Goal: Task Accomplishment & Management: Manage account settings

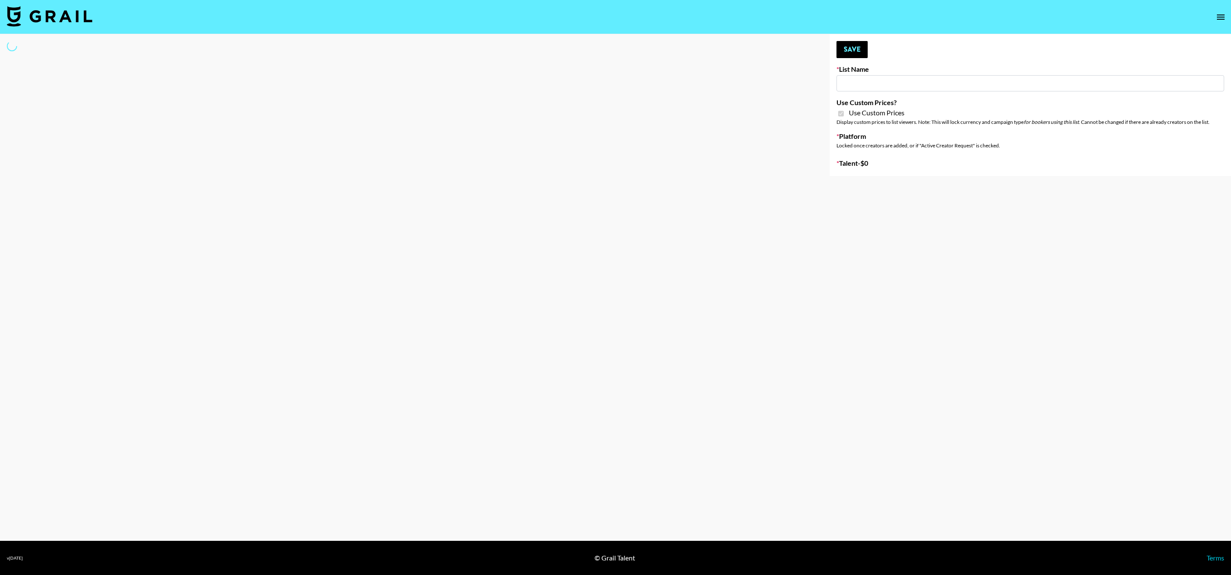
type input "Phoenix Based Creators"
checkbox input "true"
select select "Brand"
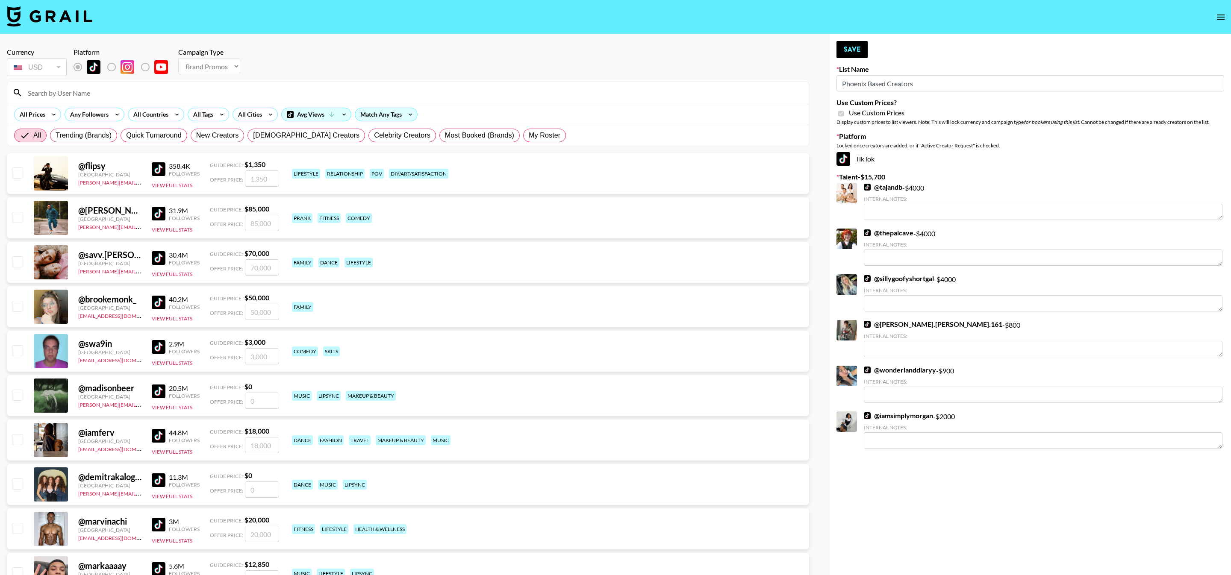
click at [166, 88] on input at bounding box center [413, 93] width 781 height 14
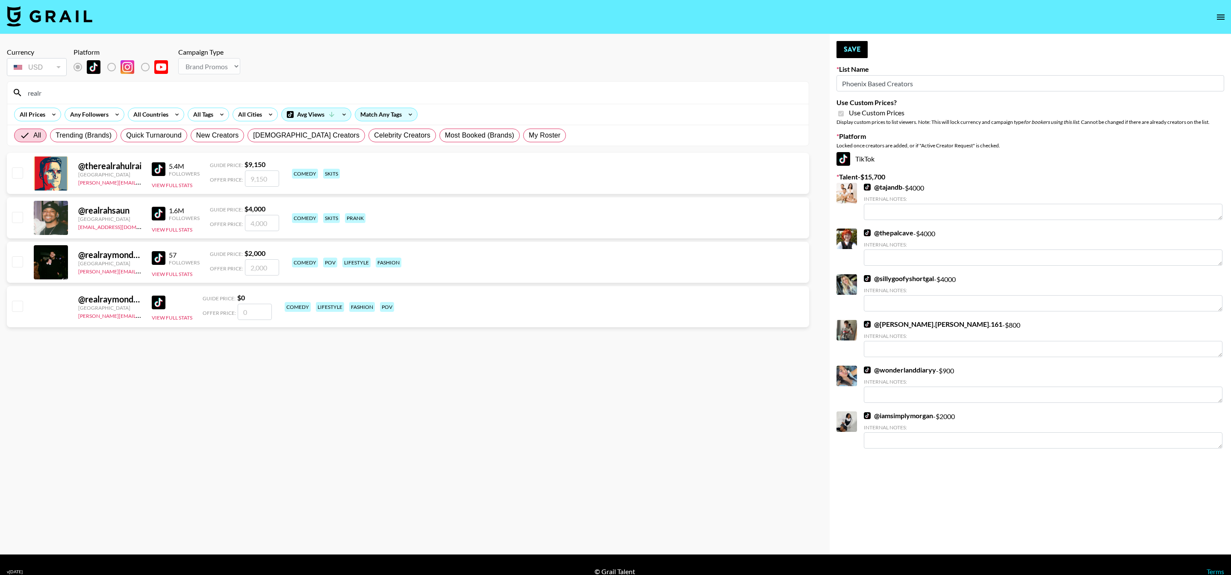
type input "realr"
click at [16, 213] on input "checkbox" at bounding box center [17, 217] width 10 height 10
checkbox input "true"
type input "4000"
click at [157, 213] on img at bounding box center [159, 214] width 14 height 14
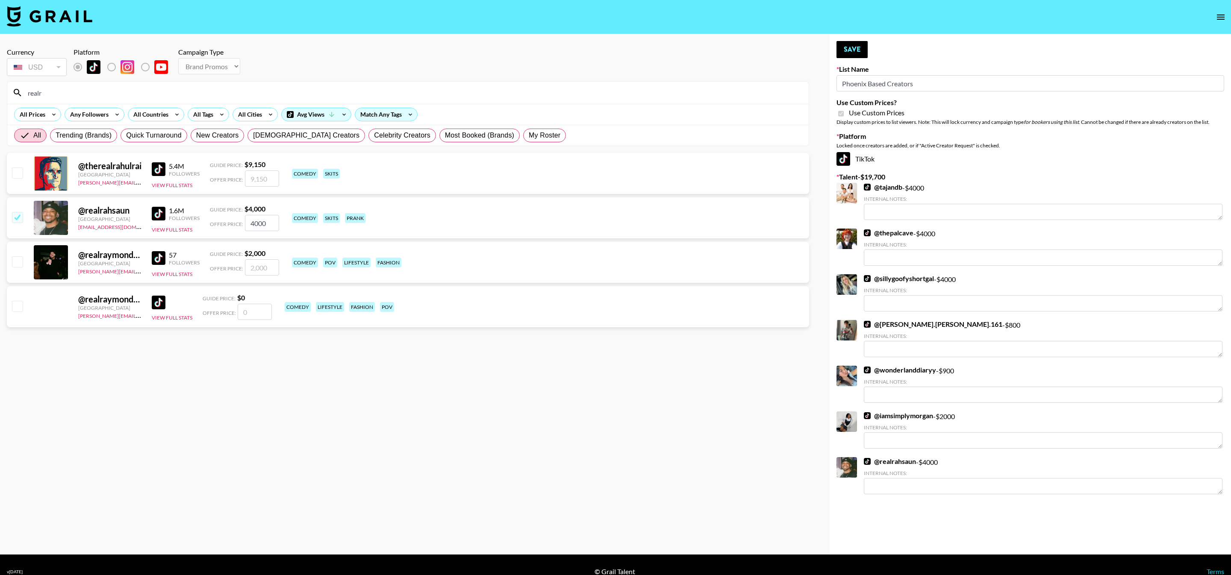
click at [256, 221] on input "4000" at bounding box center [262, 223] width 34 height 16
click at [253, 221] on input "4000" at bounding box center [262, 223] width 34 height 16
checkbox input "false"
checkbox input "true"
type input "18000"
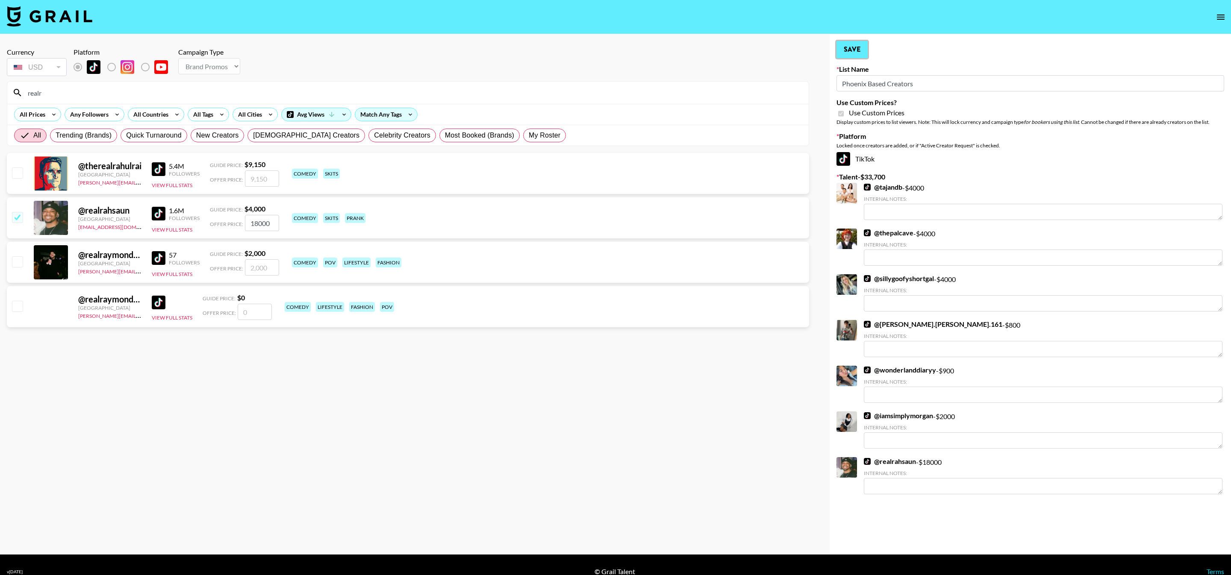
click at [853, 49] on button "Save" at bounding box center [851, 49] width 31 height 17
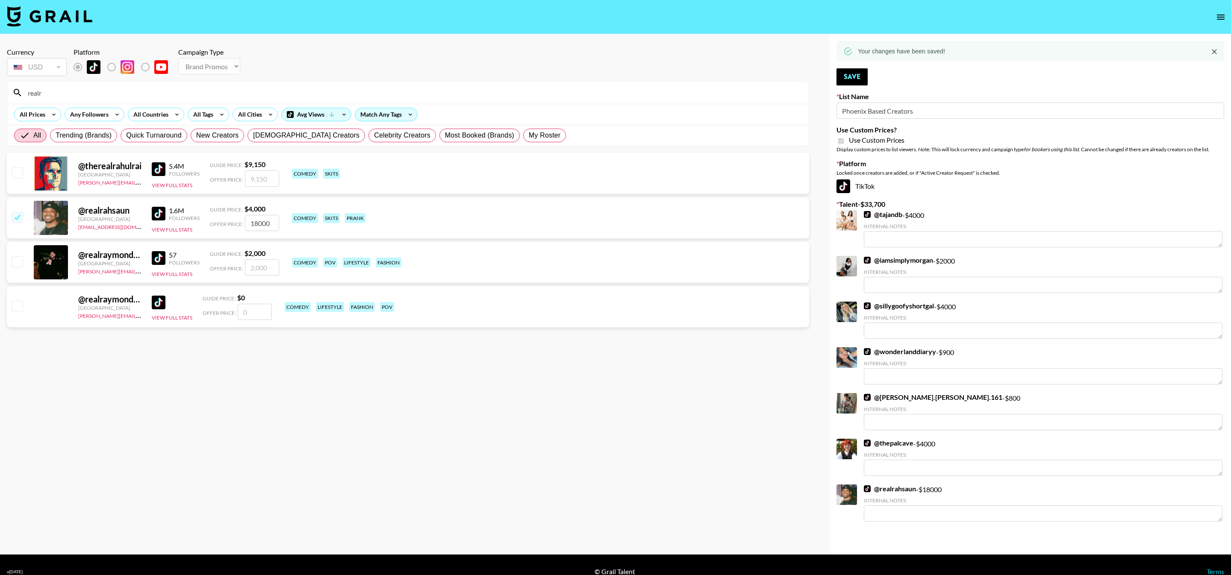
click at [218, 93] on input "realr" at bounding box center [413, 93] width 781 height 14
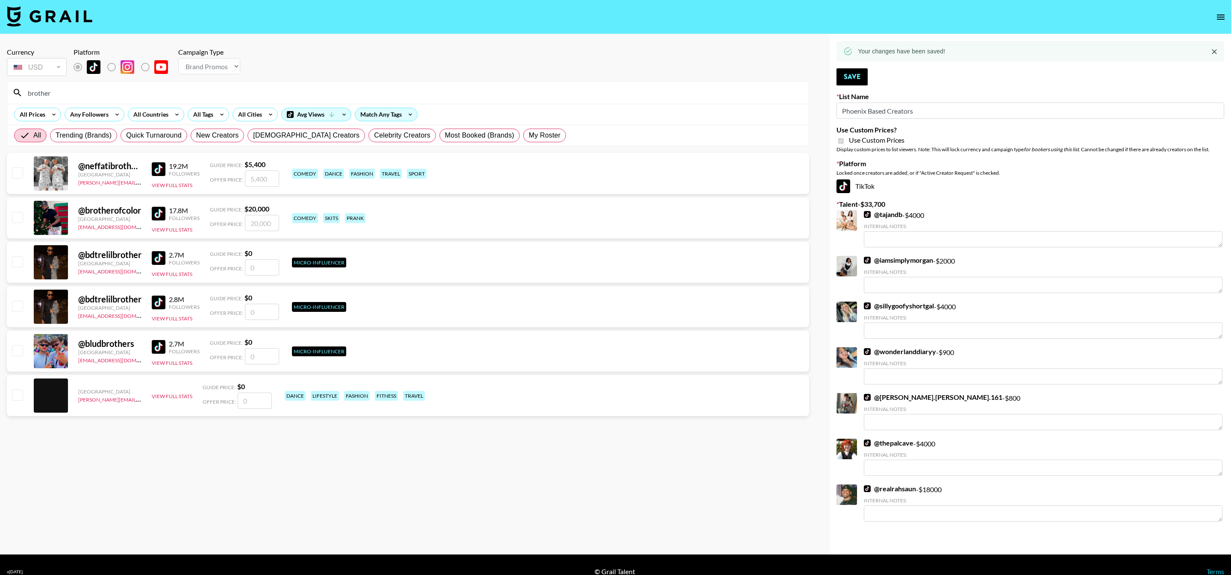
type input "brother"
click at [25, 221] on div "@ brotherofcolor United States [EMAIL_ADDRESS][DOMAIN_NAME] 17.8M Followers Vie…" at bounding box center [408, 217] width 802 height 41
click at [15, 216] on input "checkbox" at bounding box center [17, 217] width 10 height 10
checkbox input "true"
type input "20000"
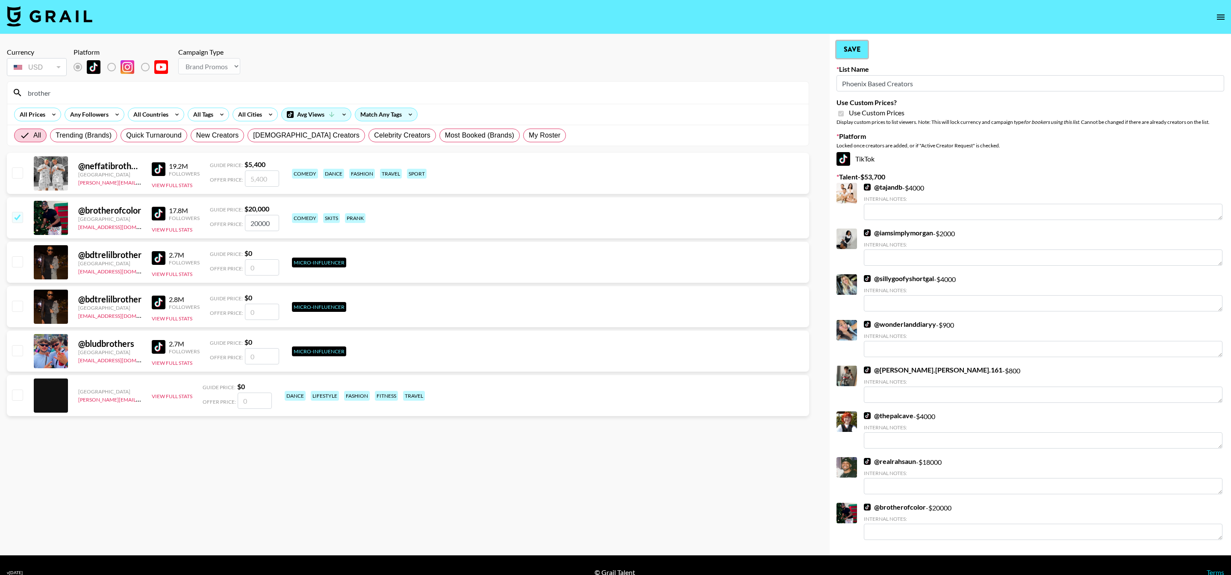
click at [861, 51] on button "Save" at bounding box center [851, 49] width 31 height 17
click at [860, 51] on button "Save" at bounding box center [851, 49] width 31 height 17
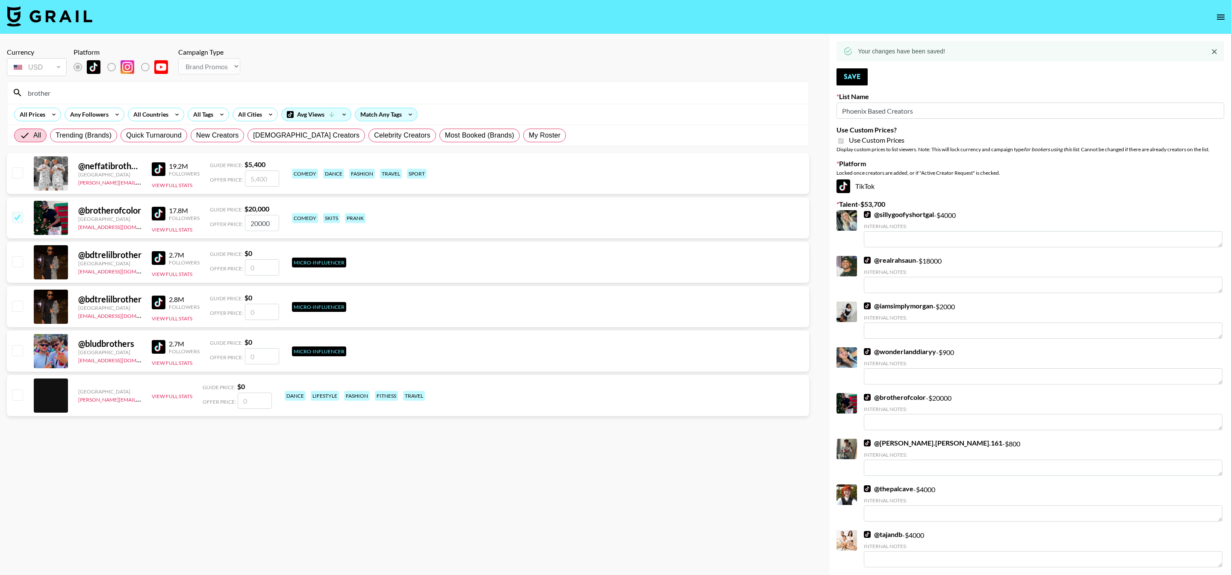
scroll to position [42, 0]
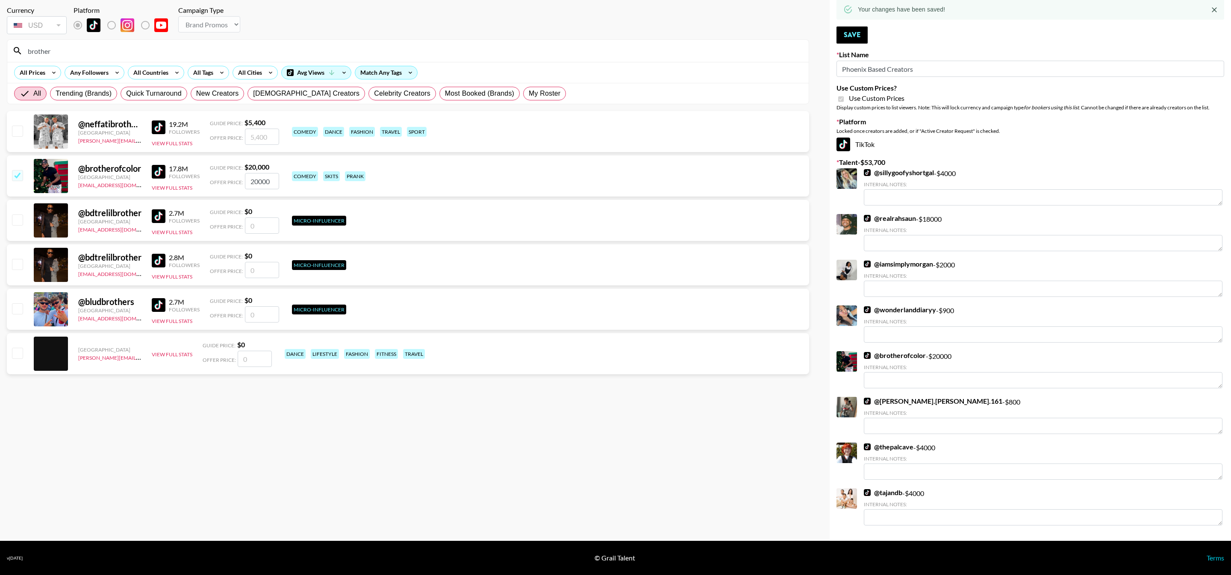
click at [867, 220] on img at bounding box center [867, 218] width 7 height 7
